Goal: Navigation & Orientation: Understand site structure

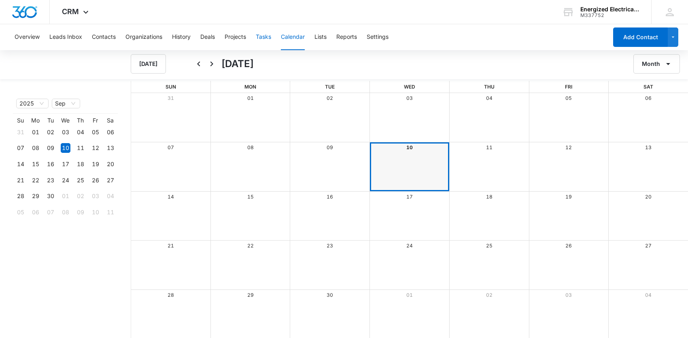
click at [262, 36] on button "Tasks" at bounding box center [263, 37] width 15 height 26
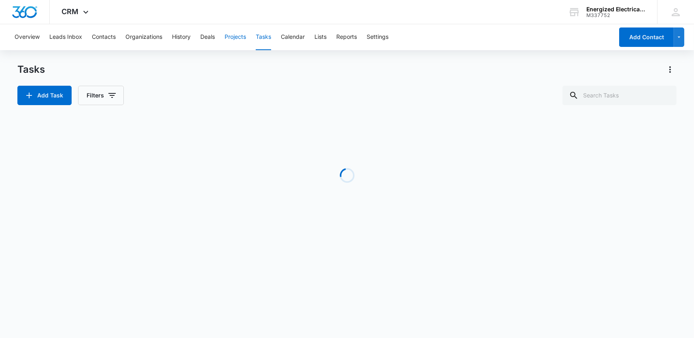
click at [238, 36] on button "Projects" at bounding box center [235, 37] width 21 height 26
click at [204, 36] on button "Deals" at bounding box center [207, 37] width 15 height 26
click at [87, 13] on icon at bounding box center [85, 14] width 5 height 3
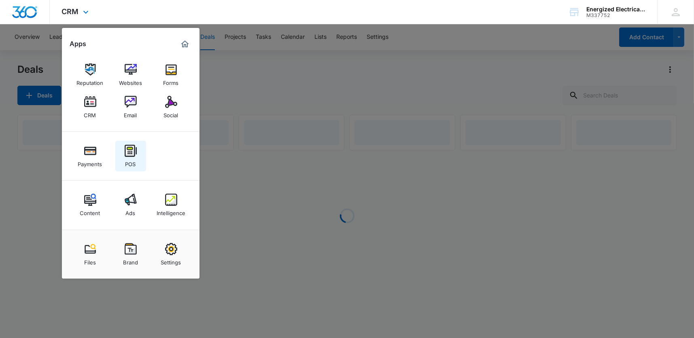
click at [130, 149] on img at bounding box center [131, 151] width 12 height 12
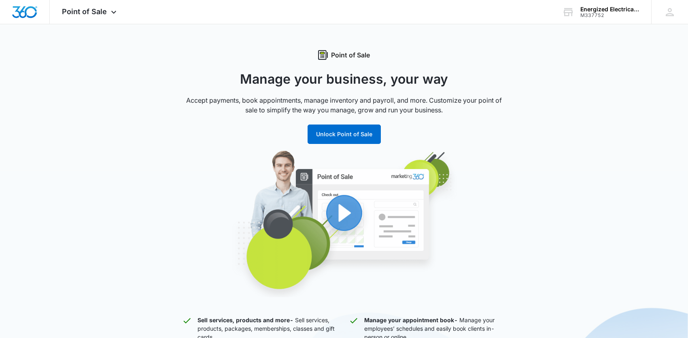
click at [347, 211] on img "button" at bounding box center [344, 224] width 308 height 148
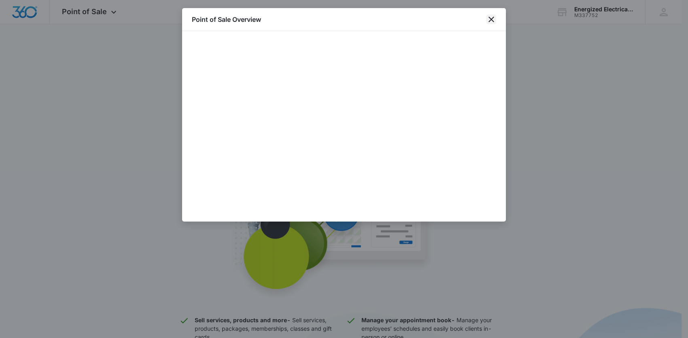
click at [491, 17] on icon "close" at bounding box center [491, 20] width 10 height 10
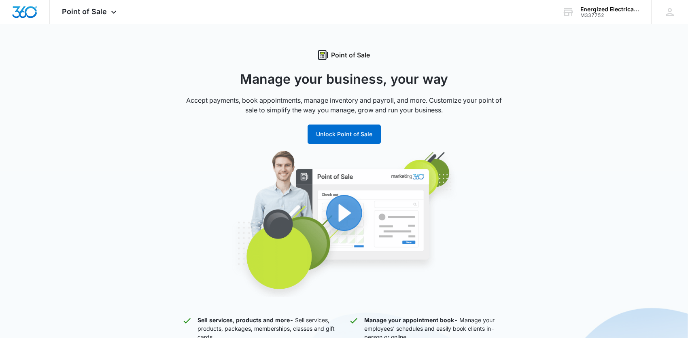
click at [345, 213] on img "button" at bounding box center [344, 224] width 308 height 148
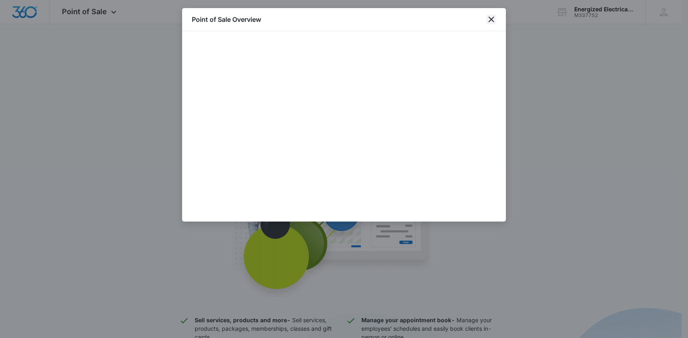
click at [492, 17] on icon "close" at bounding box center [491, 20] width 10 height 10
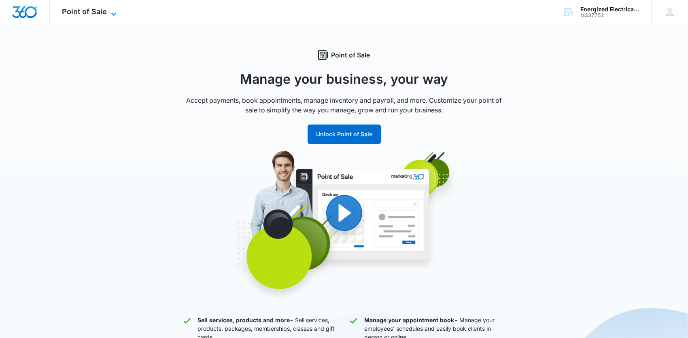
click at [112, 12] on icon at bounding box center [114, 14] width 10 height 10
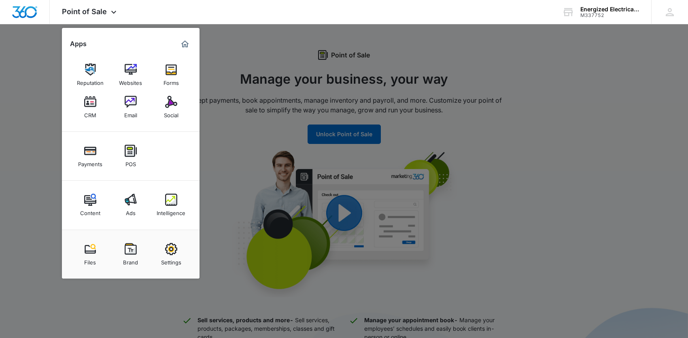
click at [230, 47] on div at bounding box center [344, 169] width 688 height 338
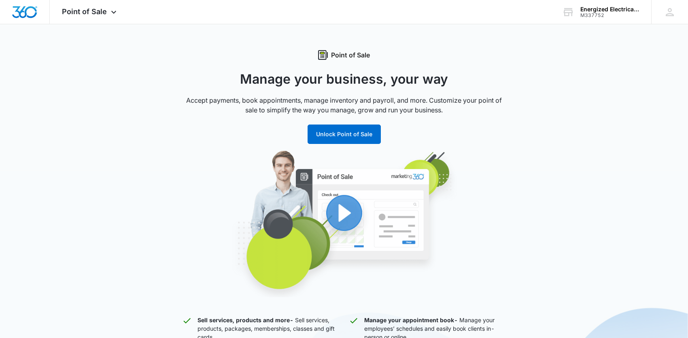
click at [343, 206] on img "button" at bounding box center [344, 224] width 308 height 148
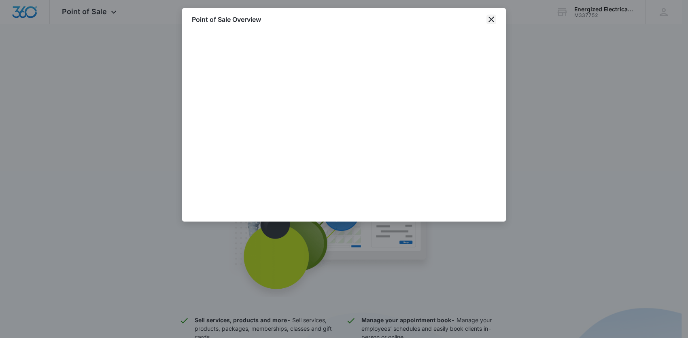
click at [491, 18] on icon "close" at bounding box center [491, 20] width 10 height 10
